Goal: Find specific page/section: Find specific page/section

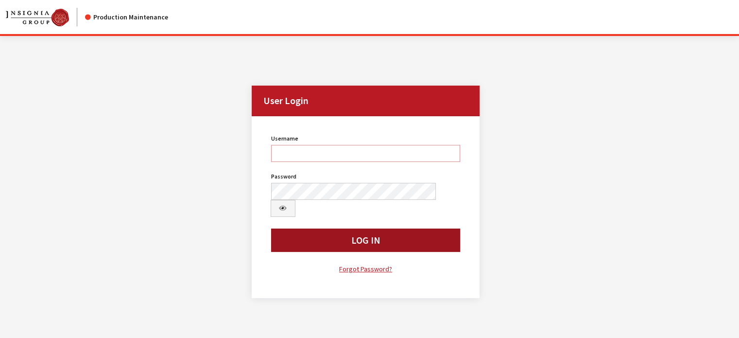
type input "kcollins"
click at [362, 232] on button "Log In" at bounding box center [365, 239] width 189 height 23
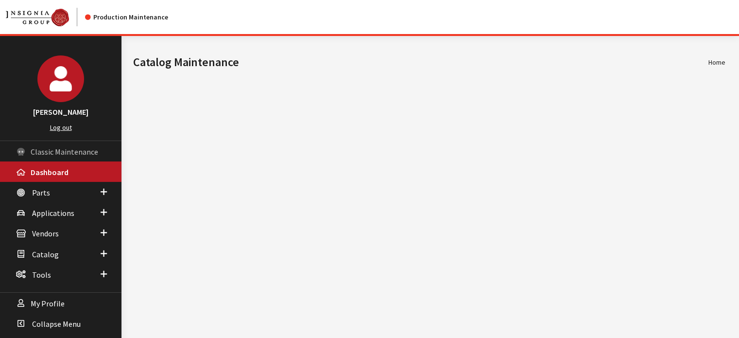
click at [70, 154] on span "Classic Maintenance" at bounding box center [65, 152] width 68 height 10
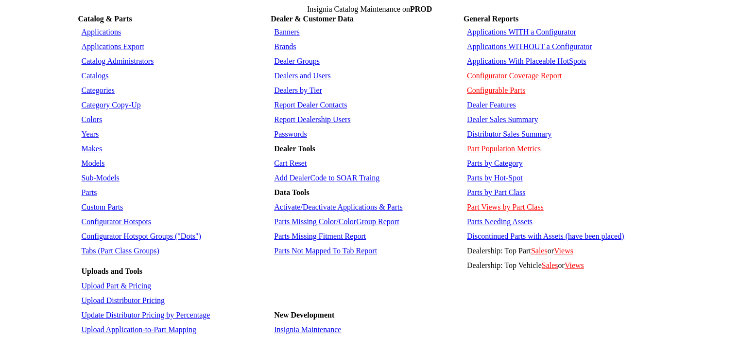
click at [309, 71] on link "Dealers and Users" at bounding box center [302, 75] width 56 height 8
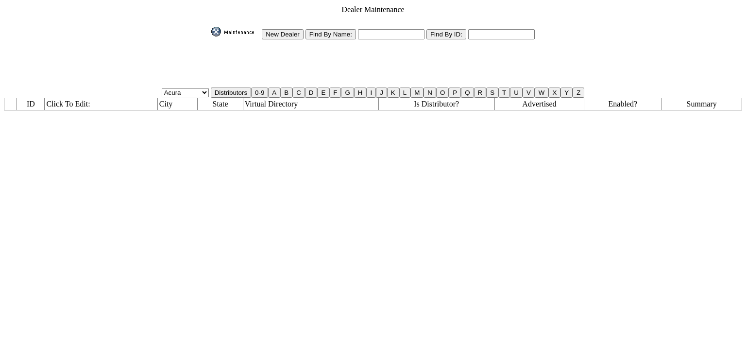
click at [378, 32] on input "text" at bounding box center [391, 34] width 67 height 10
type input "qa%"
click at [342, 31] on input "Find By Name:" at bounding box center [331, 34] width 51 height 10
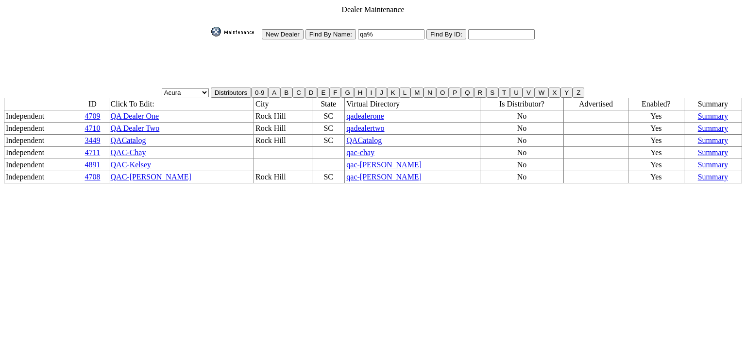
click at [346, 136] on span "QACatalog" at bounding box center [363, 140] width 35 height 8
